Goal: Navigation & Orientation: Find specific page/section

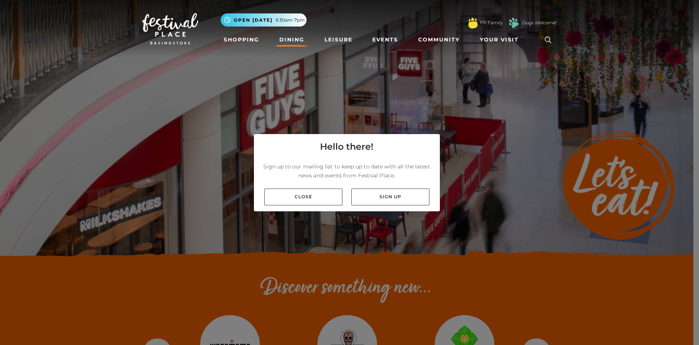
click at [296, 196] on link "Close" at bounding box center [303, 197] width 78 height 17
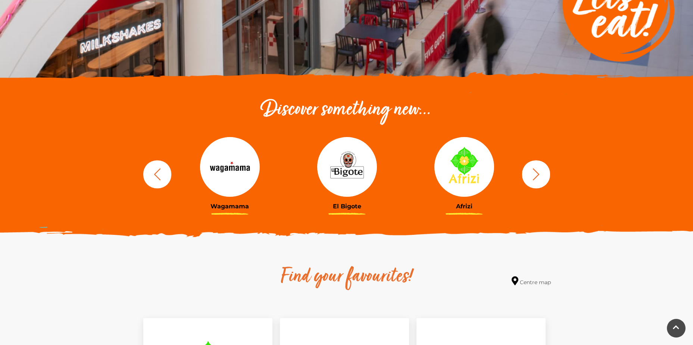
scroll to position [187, 0]
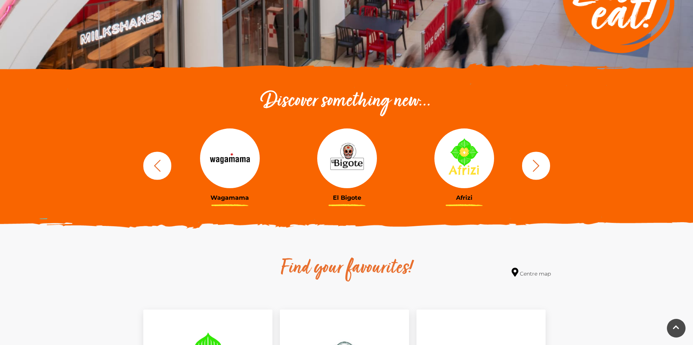
click at [546, 169] on button "button" at bounding box center [536, 166] width 28 height 28
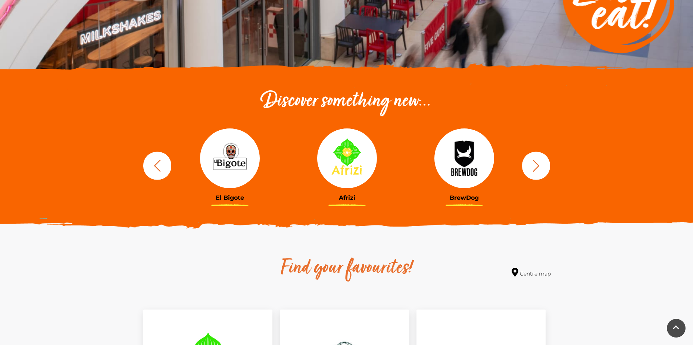
click at [546, 169] on button "button" at bounding box center [536, 166] width 28 height 28
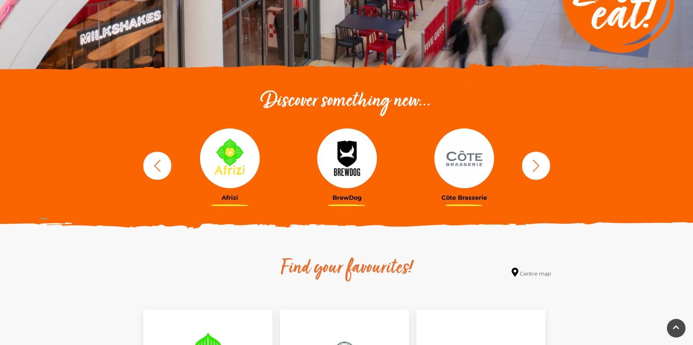
click at [545, 169] on button "button" at bounding box center [536, 166] width 28 height 28
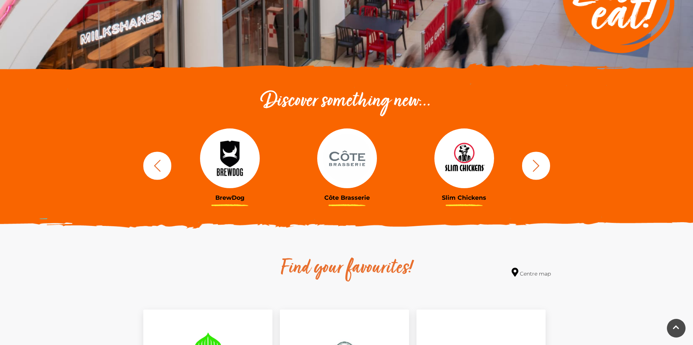
click at [545, 169] on button "button" at bounding box center [536, 166] width 28 height 28
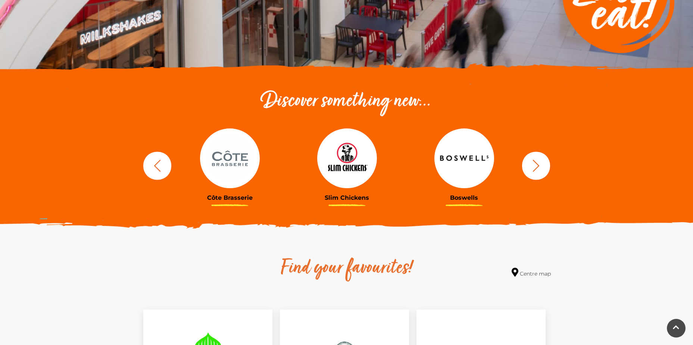
click at [545, 169] on button "button" at bounding box center [536, 166] width 28 height 28
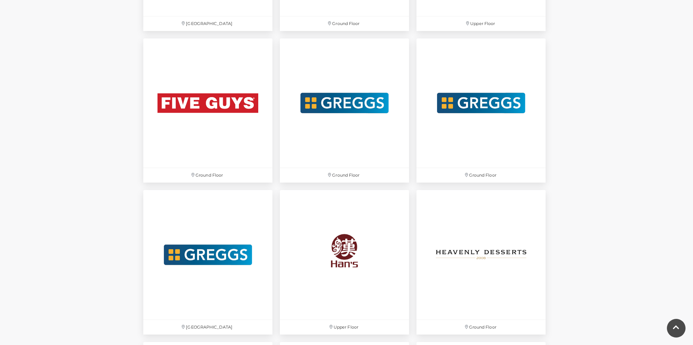
scroll to position [1456, 0]
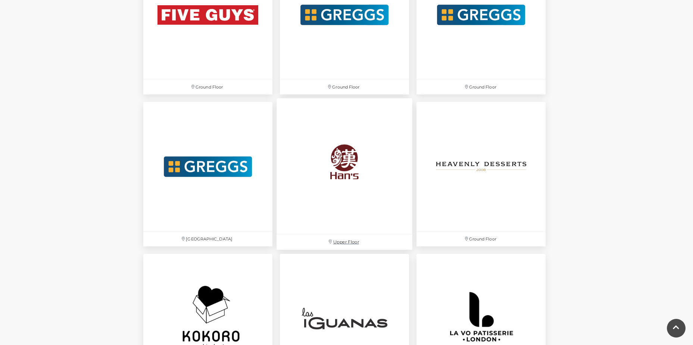
click at [353, 150] on img at bounding box center [345, 167] width 136 height 136
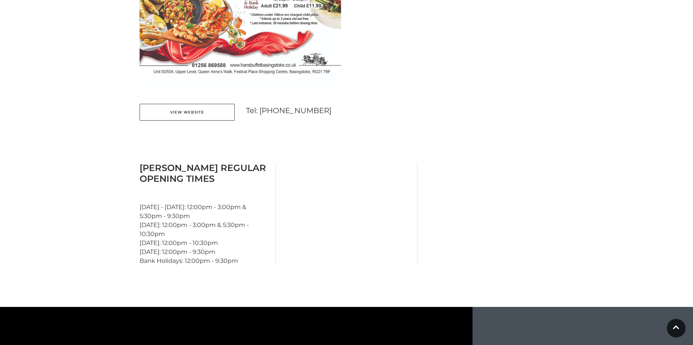
scroll to position [597, 0]
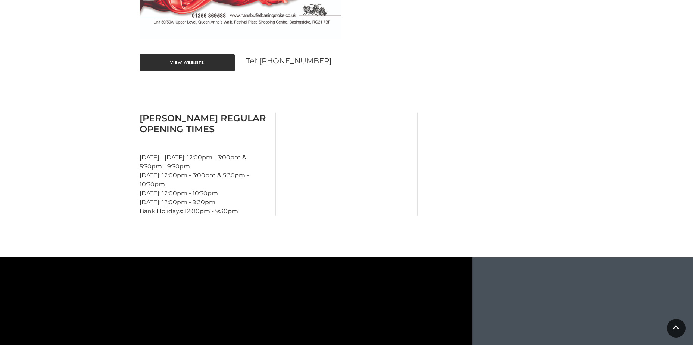
click at [214, 65] on link "View Website" at bounding box center [187, 62] width 95 height 17
